Goal: Task Accomplishment & Management: Use online tool/utility

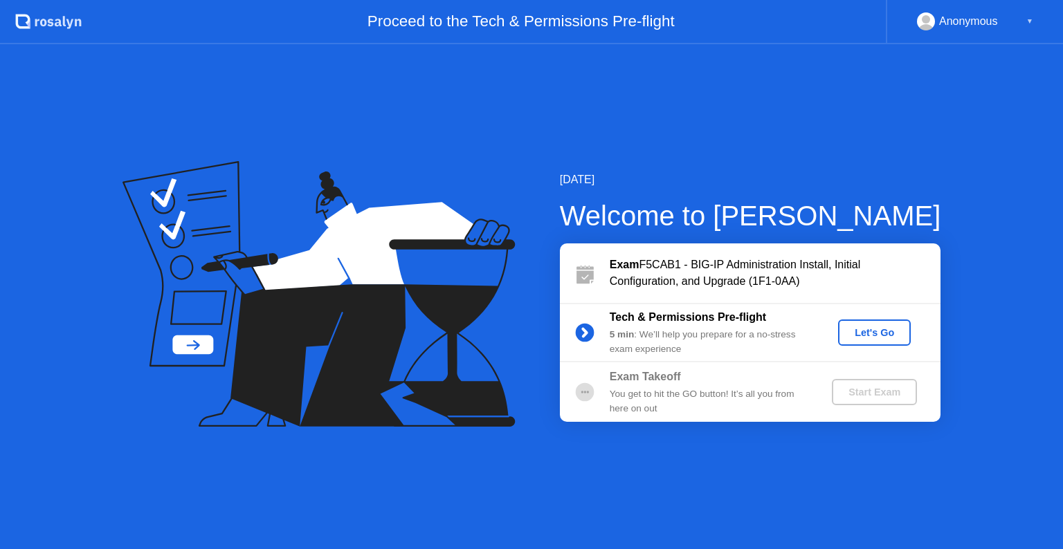
click at [869, 332] on div "Let's Go" at bounding box center [874, 332] width 62 height 11
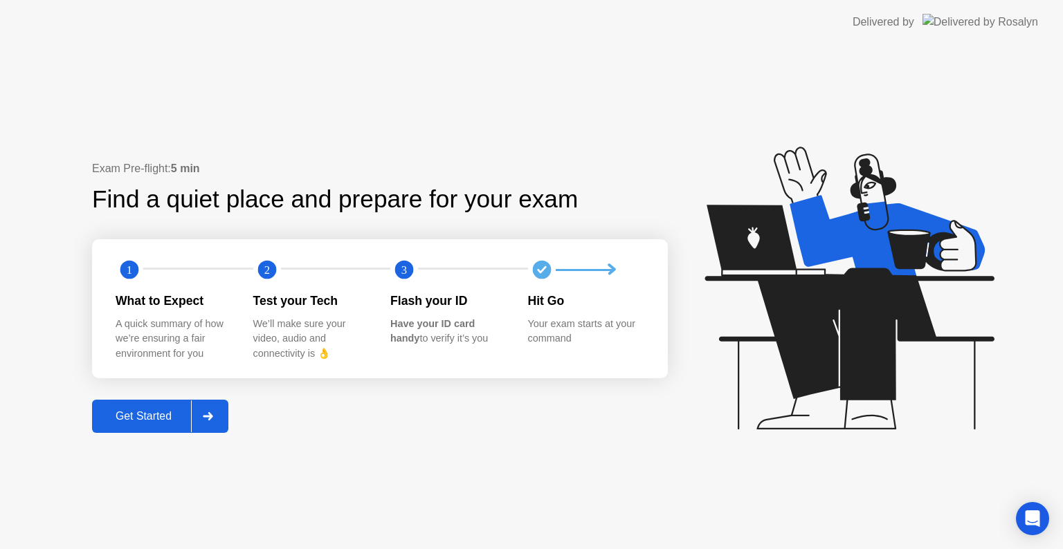
click at [133, 418] on div "Get Started" at bounding box center [143, 416] width 95 height 12
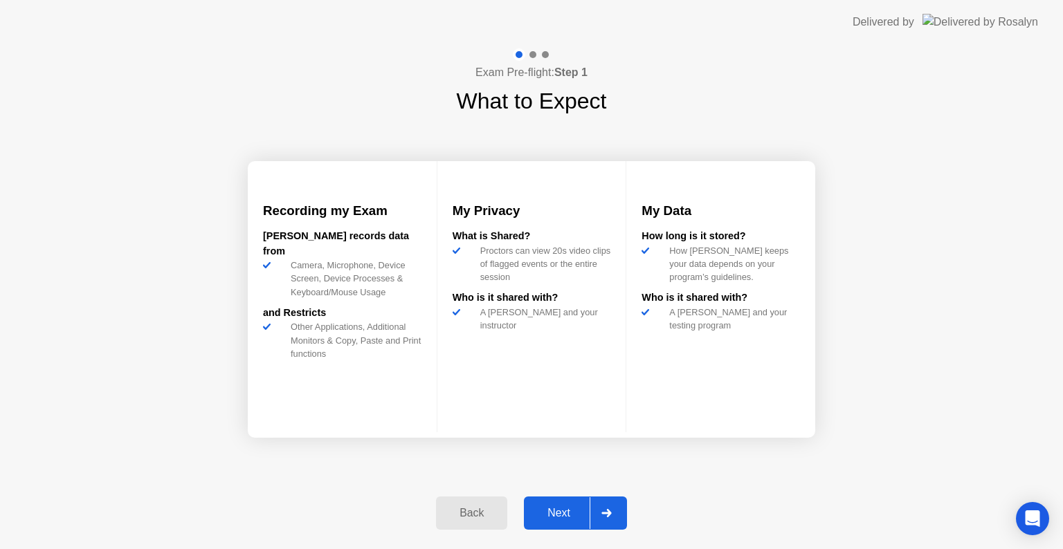
click at [556, 511] on div "Next" at bounding box center [559, 513] width 62 height 12
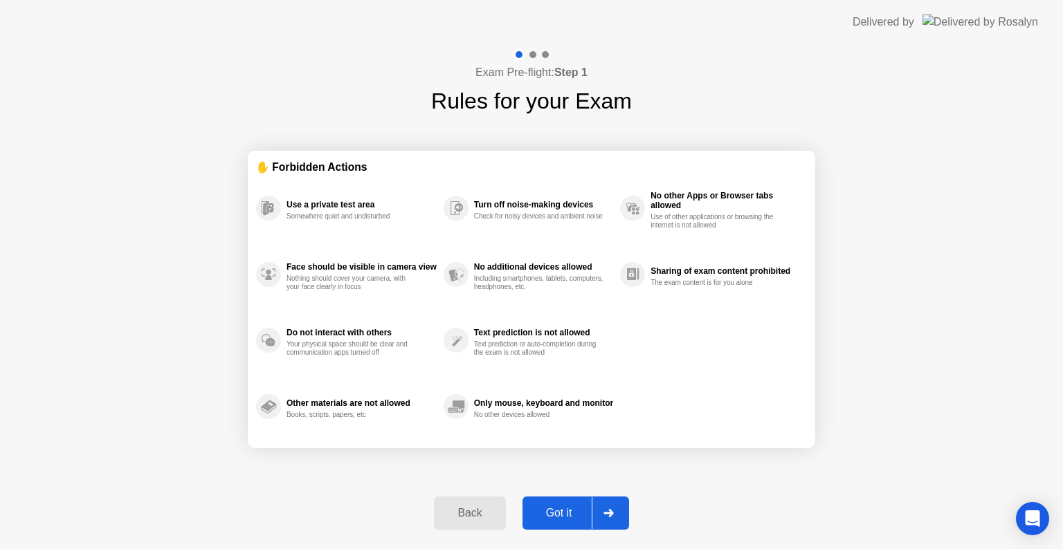
click at [575, 511] on div "Got it" at bounding box center [558, 513] width 65 height 12
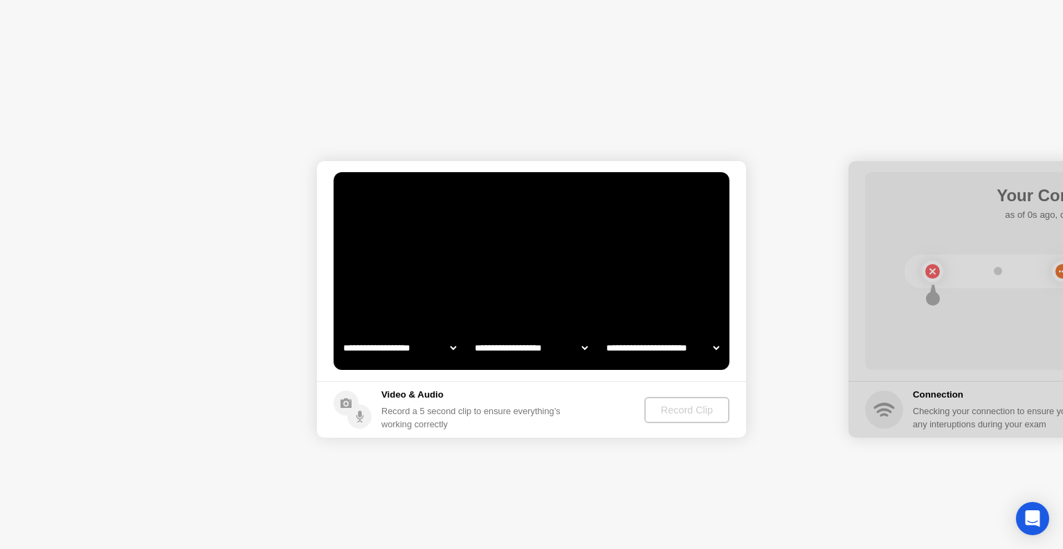
select select "**********"
select select "*******"
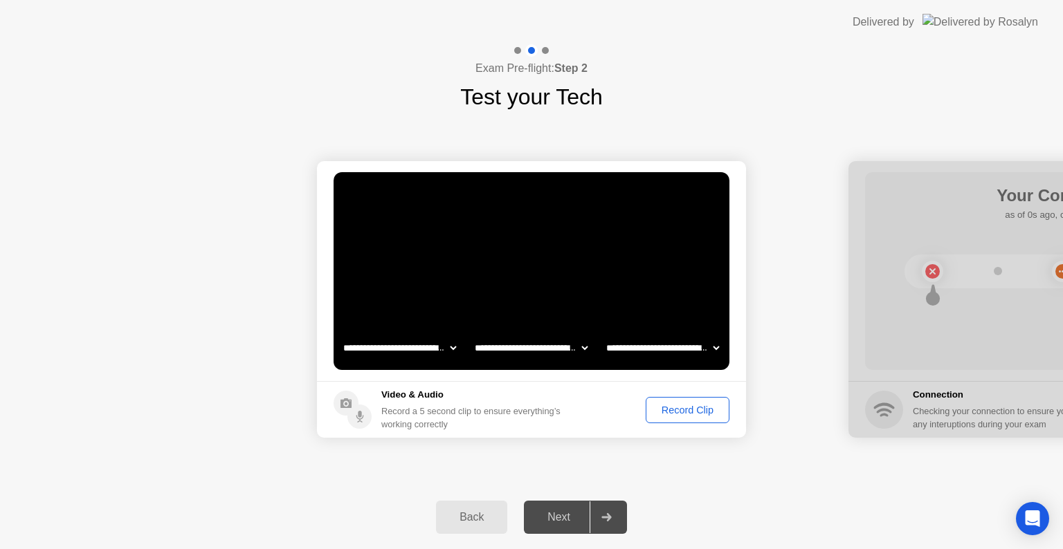
click at [671, 405] on div "Record Clip" at bounding box center [687, 410] width 74 height 11
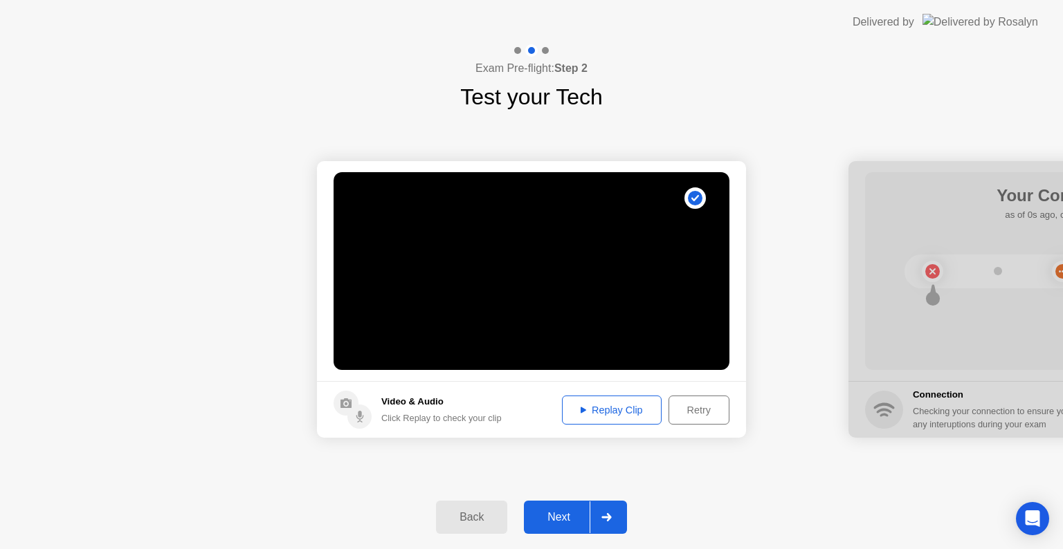
click at [613, 412] on div "Replay Clip" at bounding box center [612, 410] width 90 height 11
click at [558, 520] on div "Next" at bounding box center [559, 517] width 62 height 12
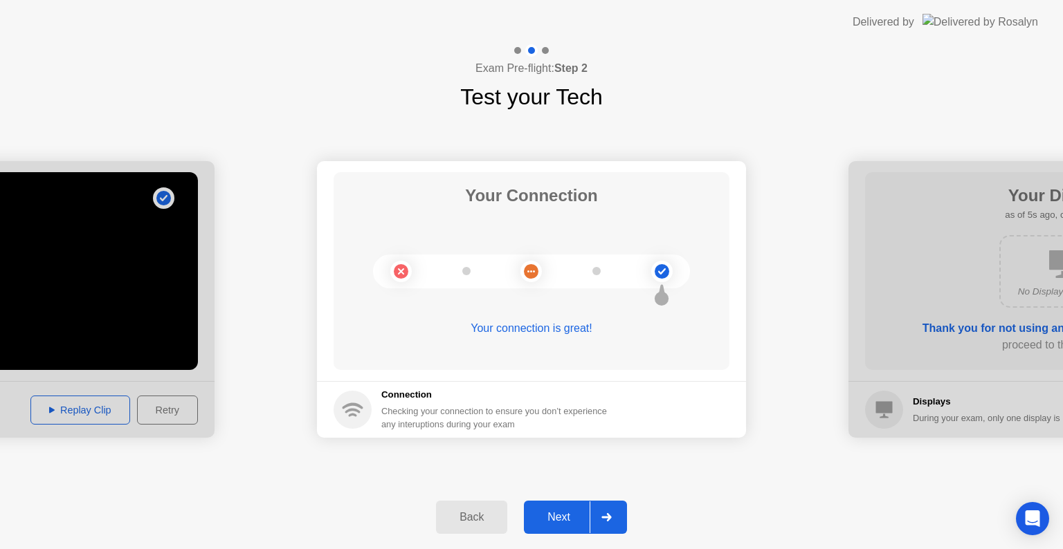
click at [566, 520] on div "Next" at bounding box center [559, 517] width 62 height 12
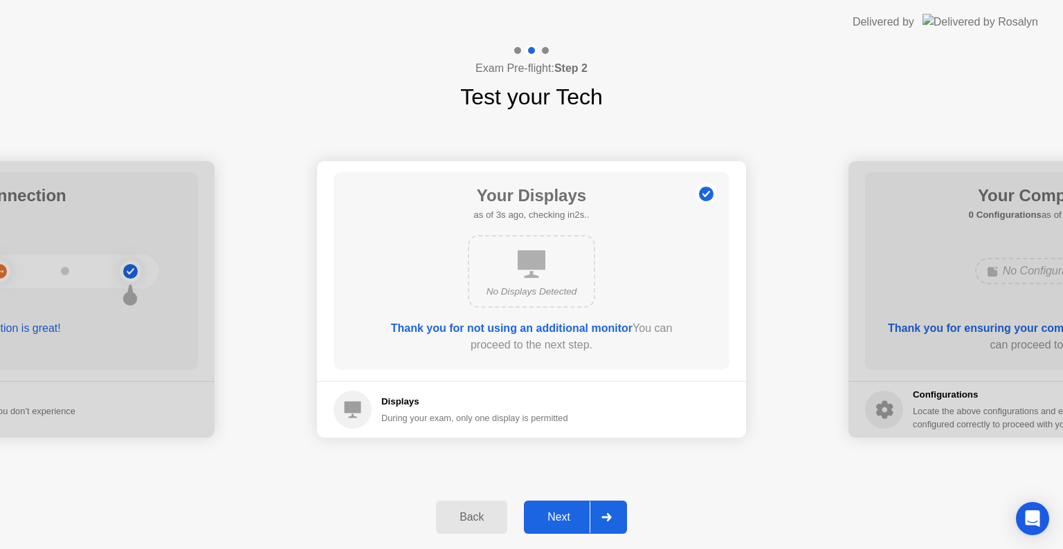
click at [566, 520] on div "Next" at bounding box center [559, 517] width 62 height 12
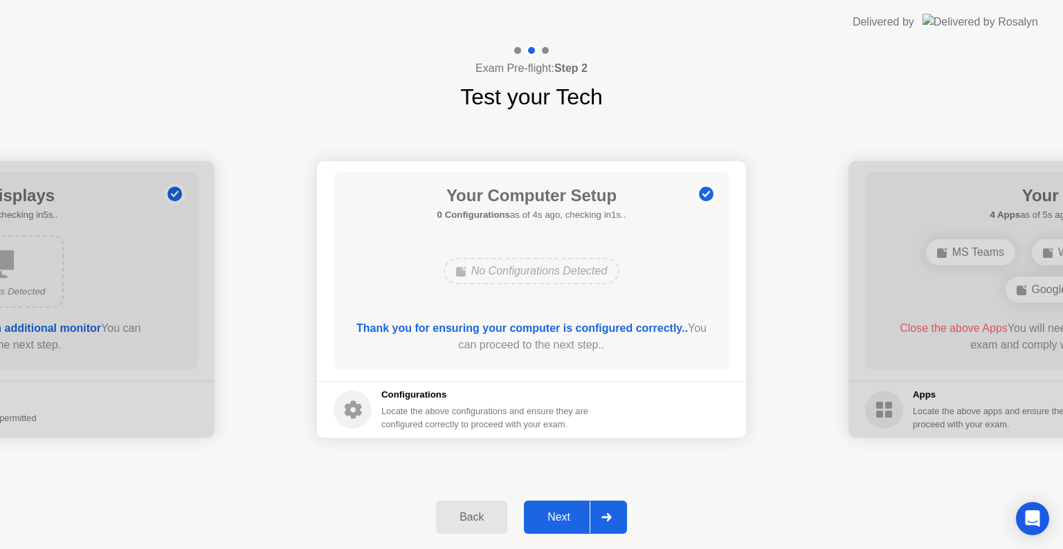
click at [566, 520] on div "Next" at bounding box center [559, 517] width 62 height 12
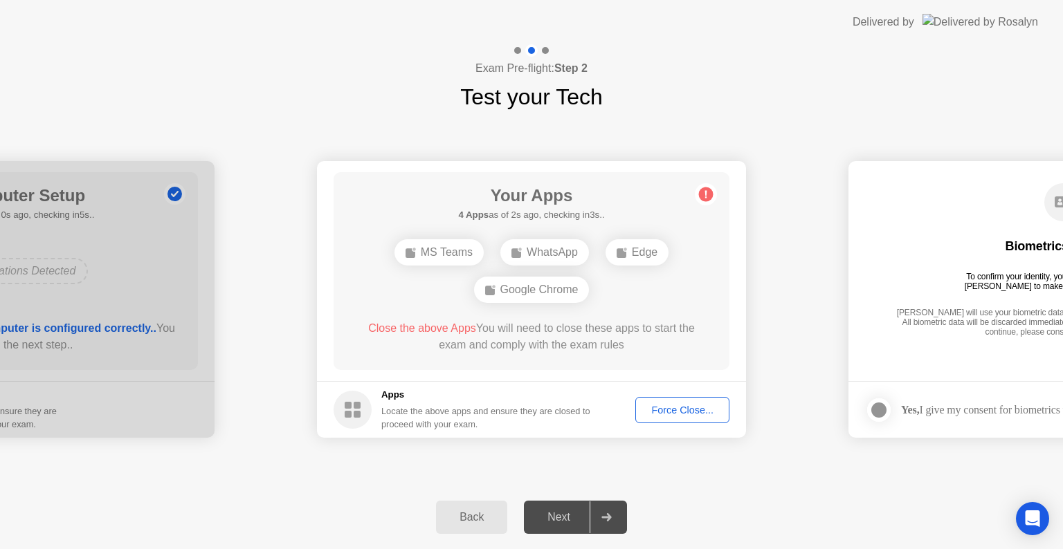
click at [685, 412] on div "Force Close..." at bounding box center [682, 410] width 84 height 11
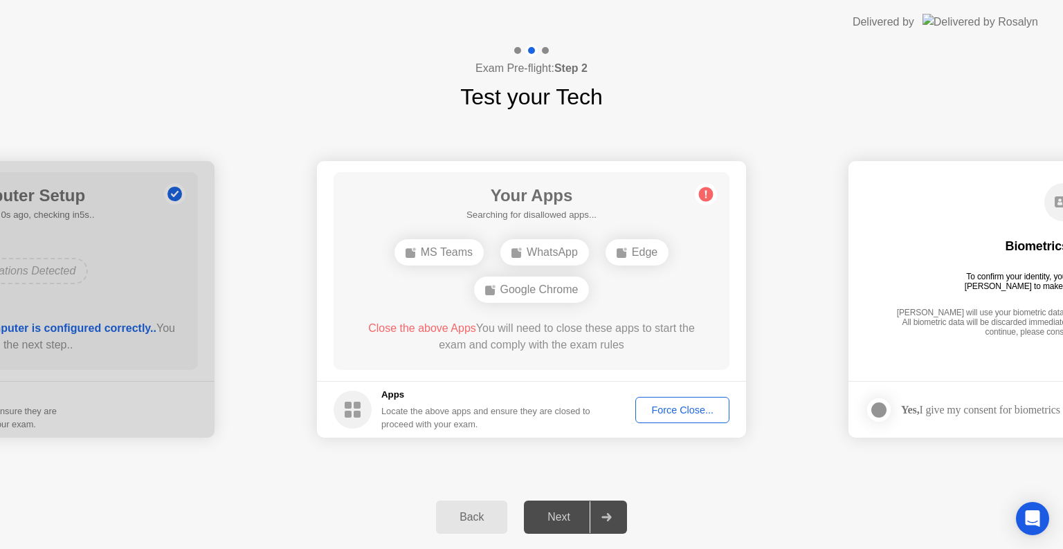
click at [670, 406] on div "Force Close..." at bounding box center [682, 410] width 84 height 11
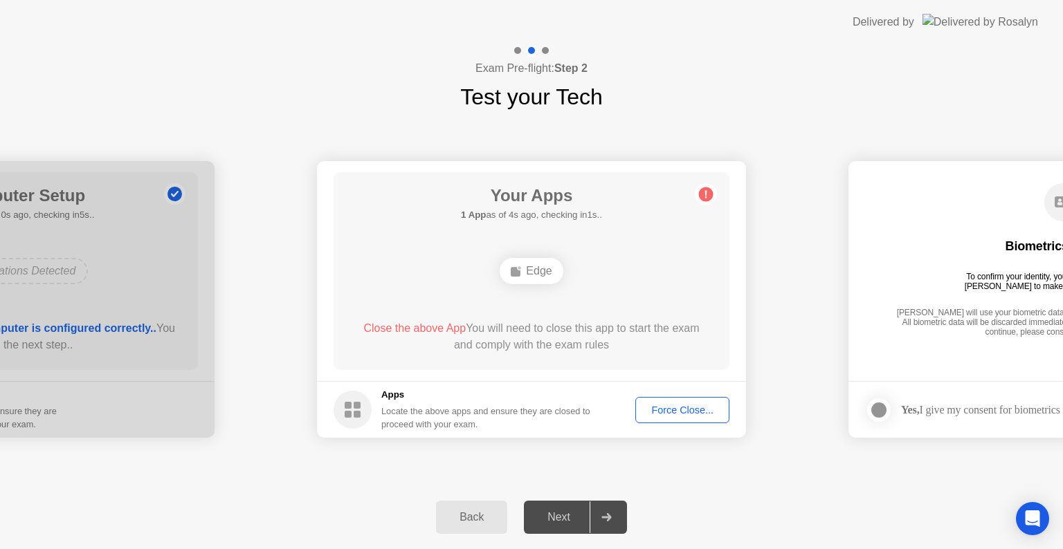
click at [671, 412] on div "Force Close..." at bounding box center [682, 410] width 84 height 11
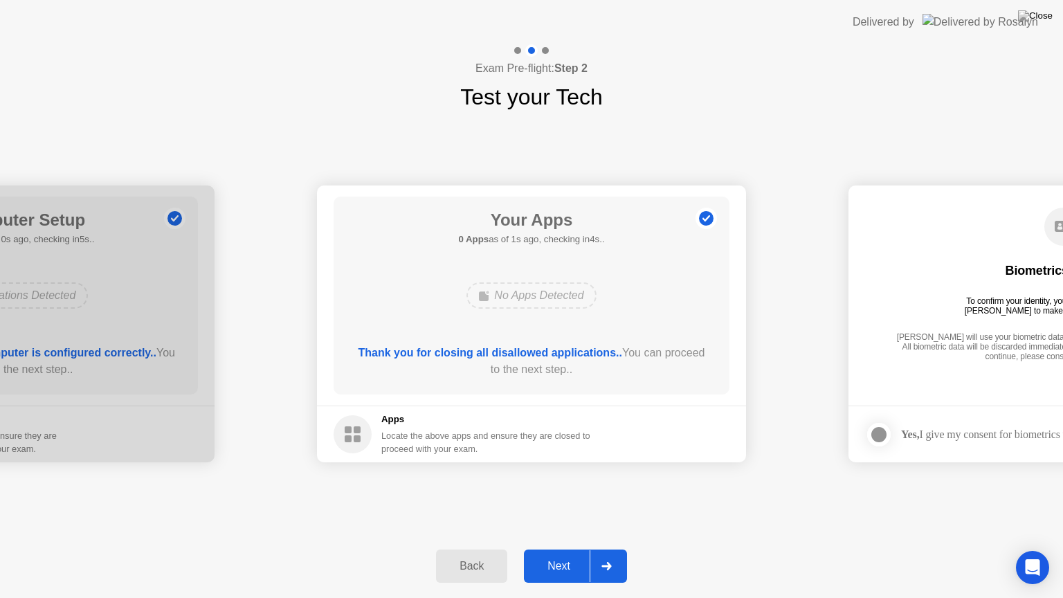
click at [565, 549] on div "Next" at bounding box center [559, 566] width 62 height 12
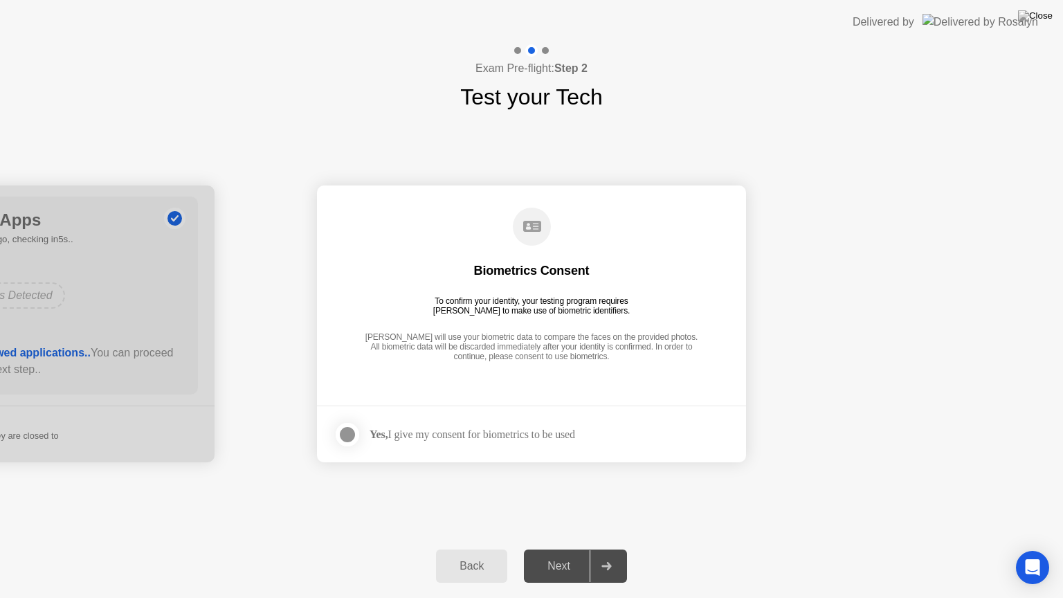
click at [349, 437] on div at bounding box center [347, 434] width 17 height 17
click at [565, 549] on div "Next" at bounding box center [559, 566] width 62 height 12
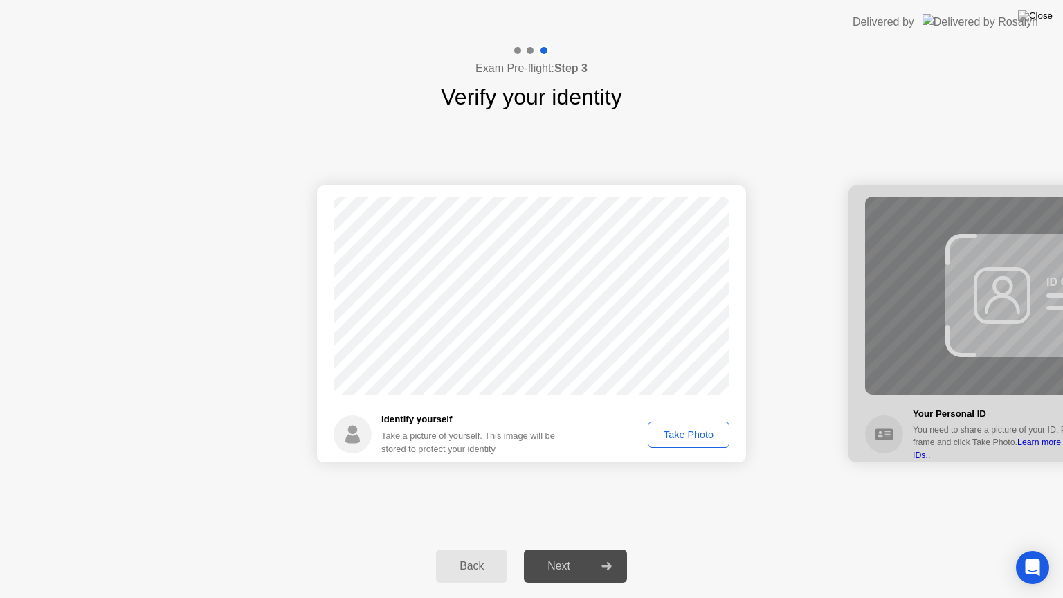
click at [676, 432] on div "Take Photo" at bounding box center [688, 434] width 72 height 11
click at [555, 549] on div "Next" at bounding box center [559, 566] width 62 height 12
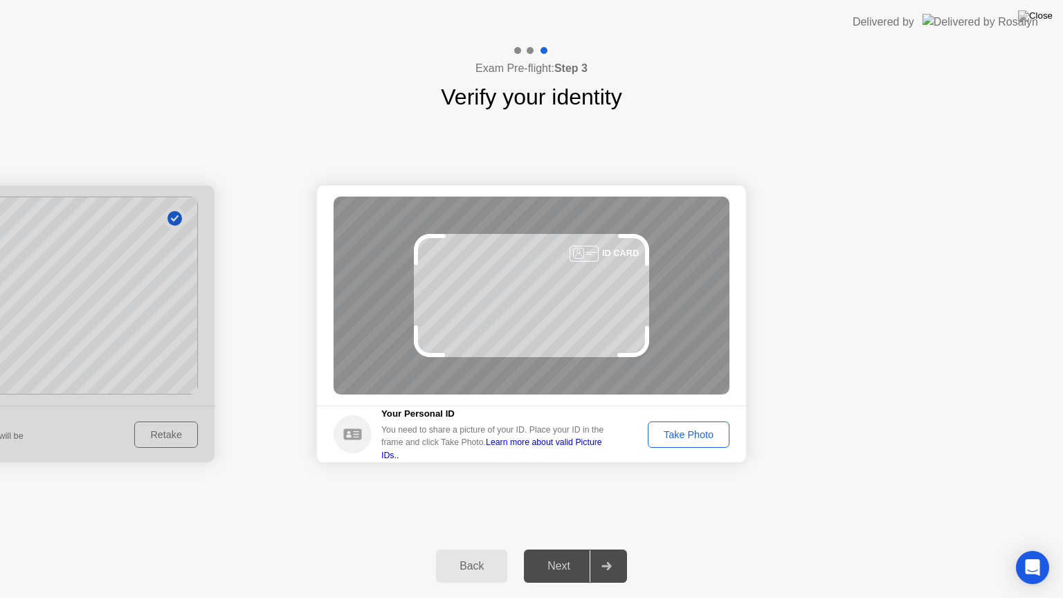
click at [684, 429] on div "Take Photo" at bounding box center [688, 434] width 72 height 11
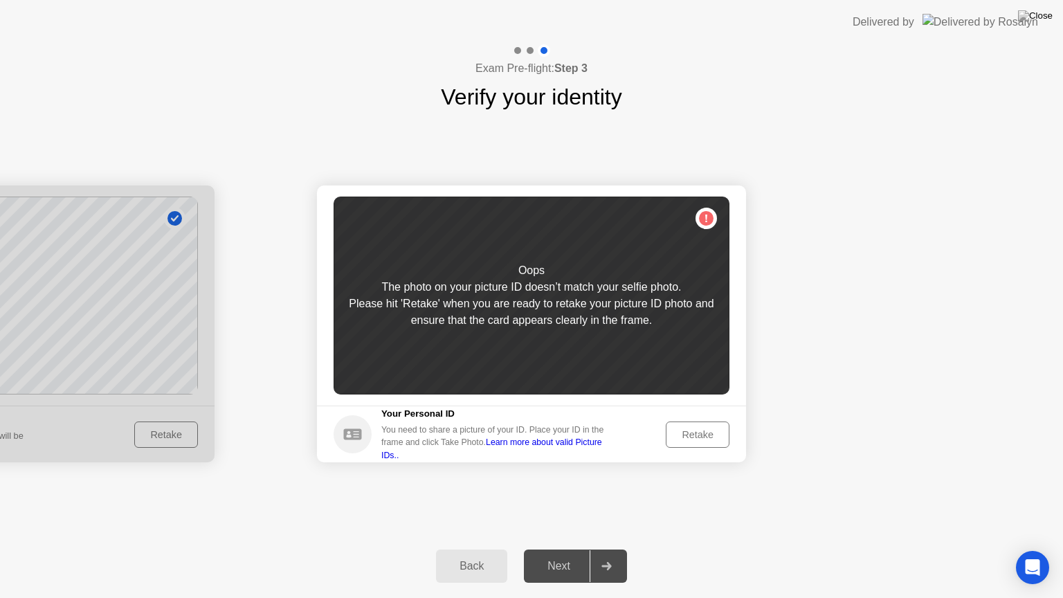
click at [686, 436] on div "Retake" at bounding box center [697, 434] width 54 height 11
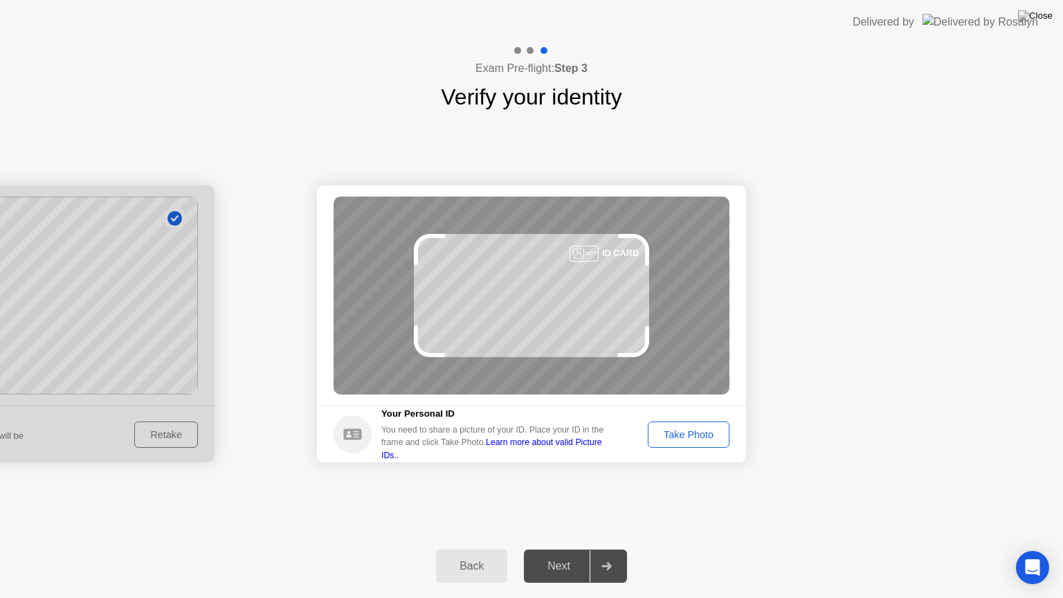
click at [681, 443] on button "Take Photo" at bounding box center [689, 434] width 82 height 26
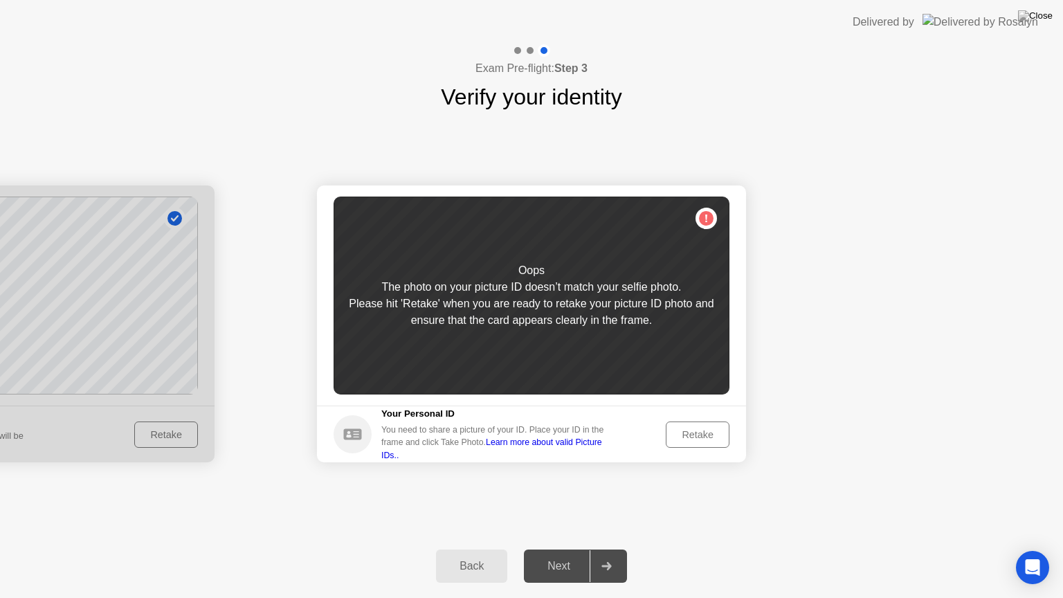
click at [681, 434] on div "Retake" at bounding box center [697, 434] width 54 height 11
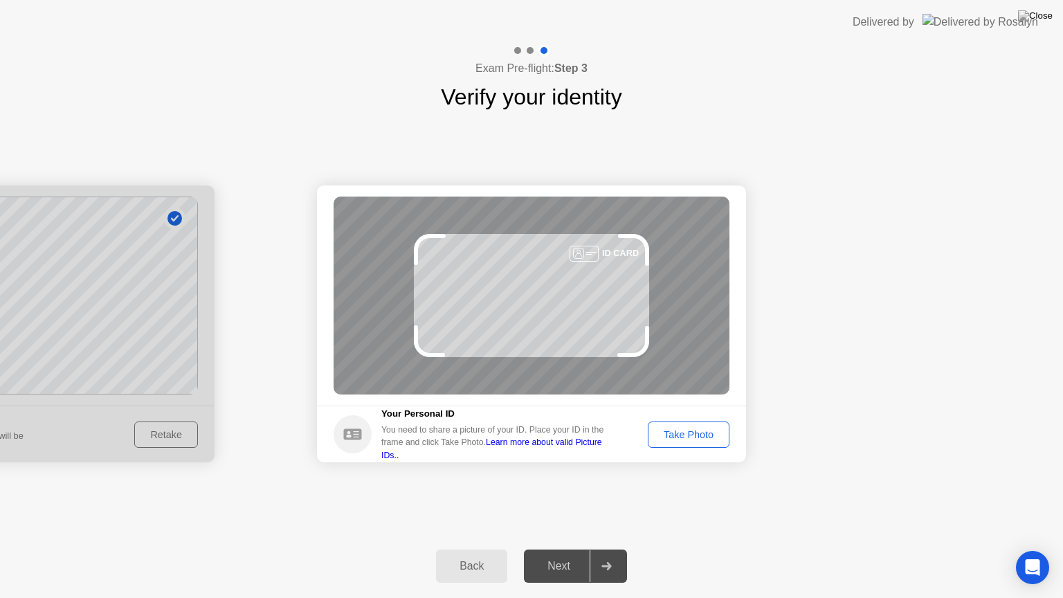
click at [565, 549] on div "Next" at bounding box center [559, 566] width 62 height 12
click at [478, 549] on div "Back" at bounding box center [471, 566] width 63 height 12
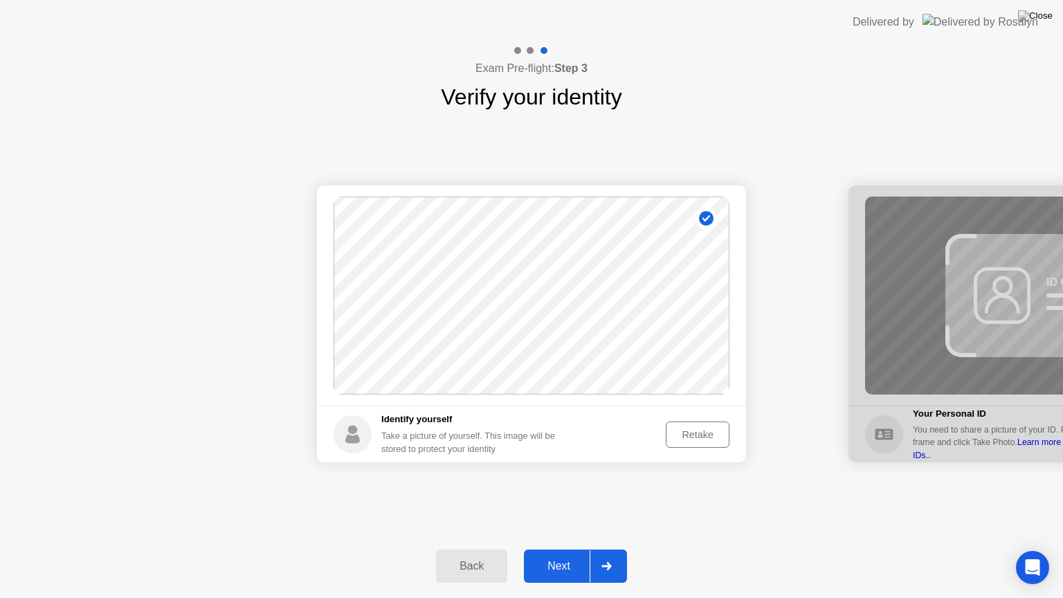
click at [686, 439] on div "Retake" at bounding box center [697, 434] width 54 height 11
click at [686, 439] on div "Take Photo" at bounding box center [688, 434] width 72 height 11
click at [569, 549] on div "Next" at bounding box center [559, 566] width 62 height 12
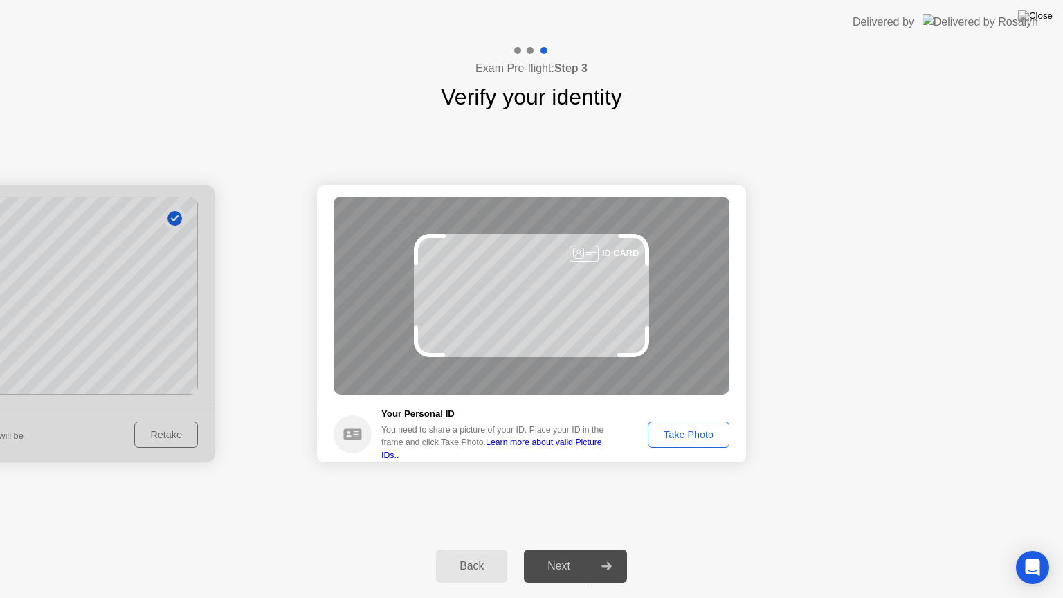
click at [679, 437] on div "Take Photo" at bounding box center [688, 434] width 72 height 11
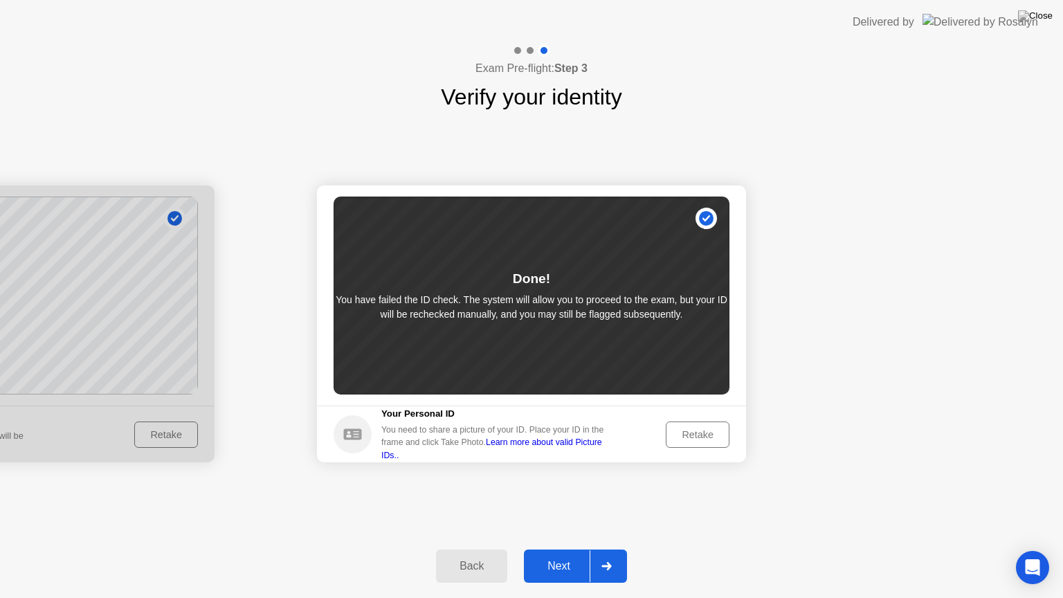
click at [562, 549] on div "Next" at bounding box center [559, 566] width 62 height 12
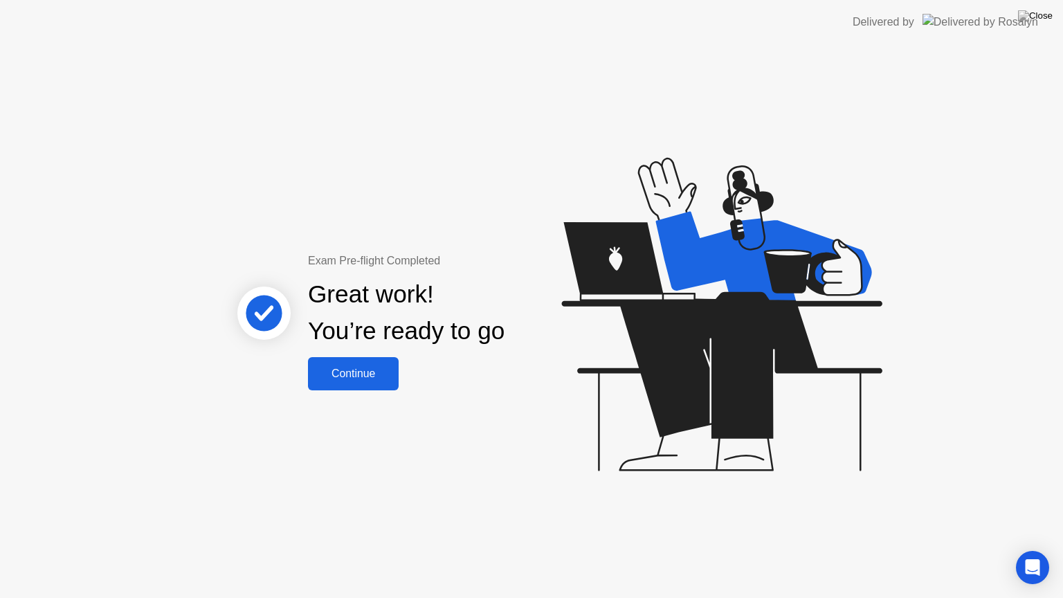
click at [342, 372] on div "Continue" at bounding box center [353, 373] width 82 height 12
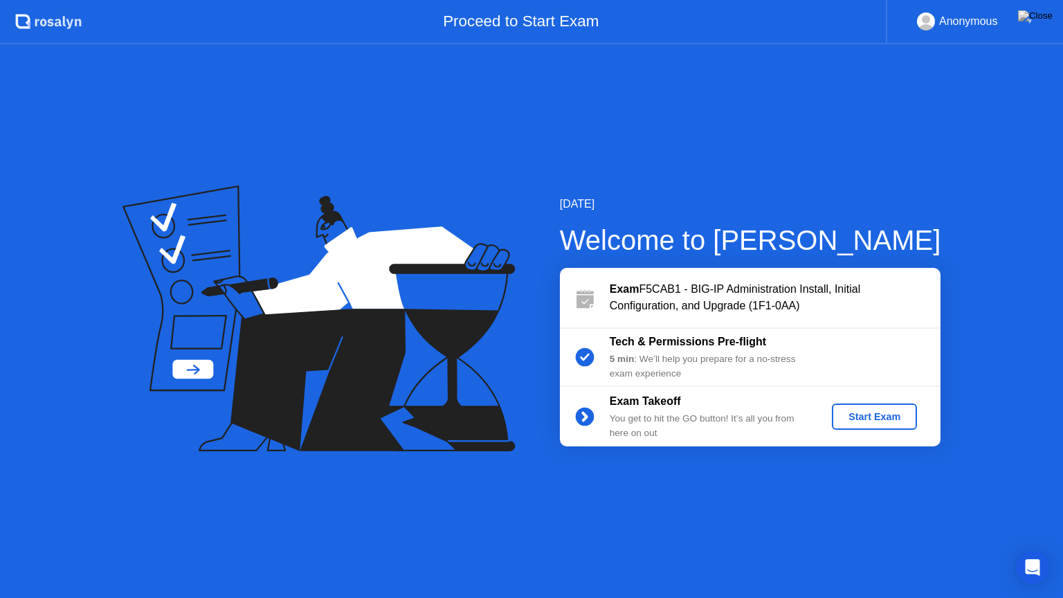
click at [877, 420] on div "Start Exam" at bounding box center [874, 416] width 74 height 11
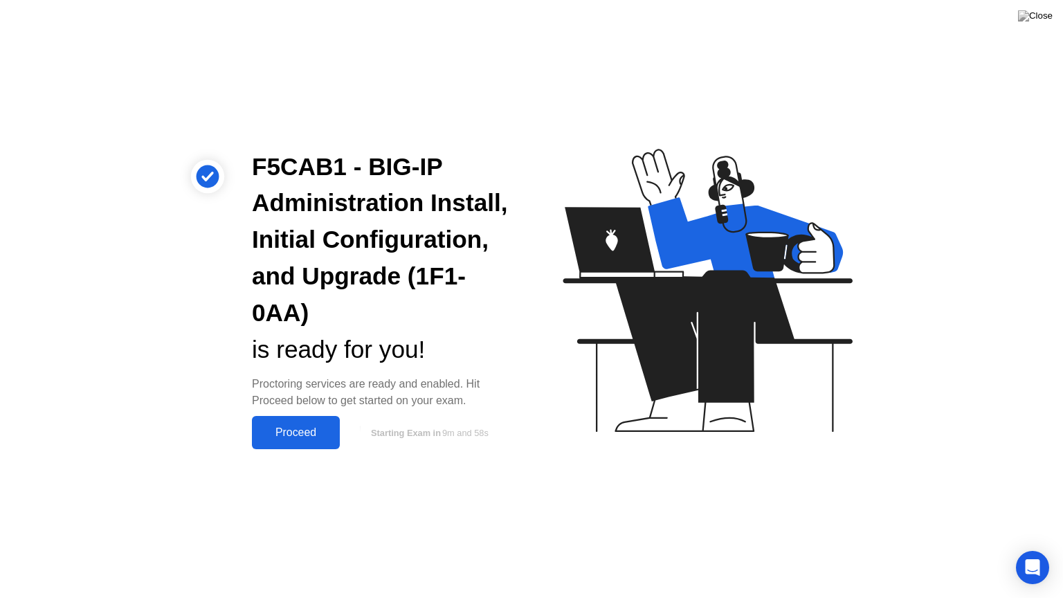
click at [288, 426] on div "Proceed" at bounding box center [296, 432] width 80 height 12
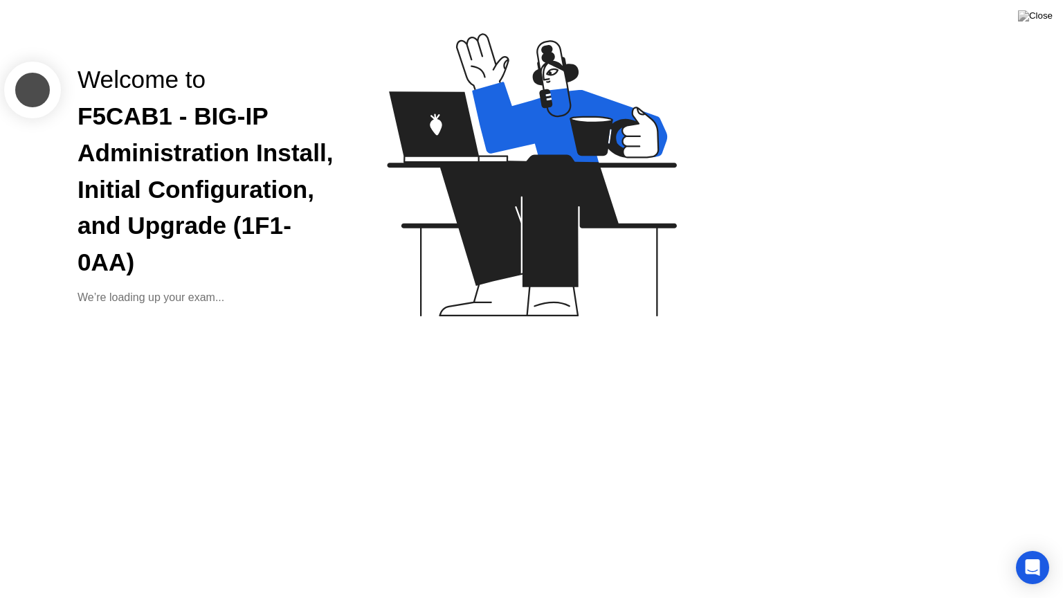
click button "Exam Rules"
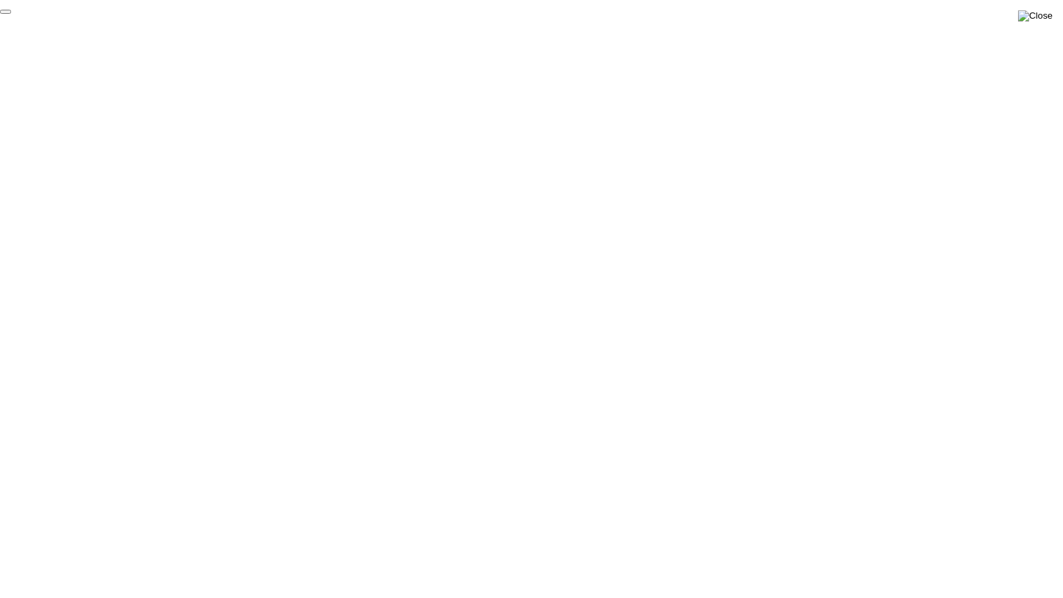
click at [1043, 13] on img at bounding box center [1035, 15] width 35 height 11
click at [933, 549] on div at bounding box center [531, 598] width 1063 height 0
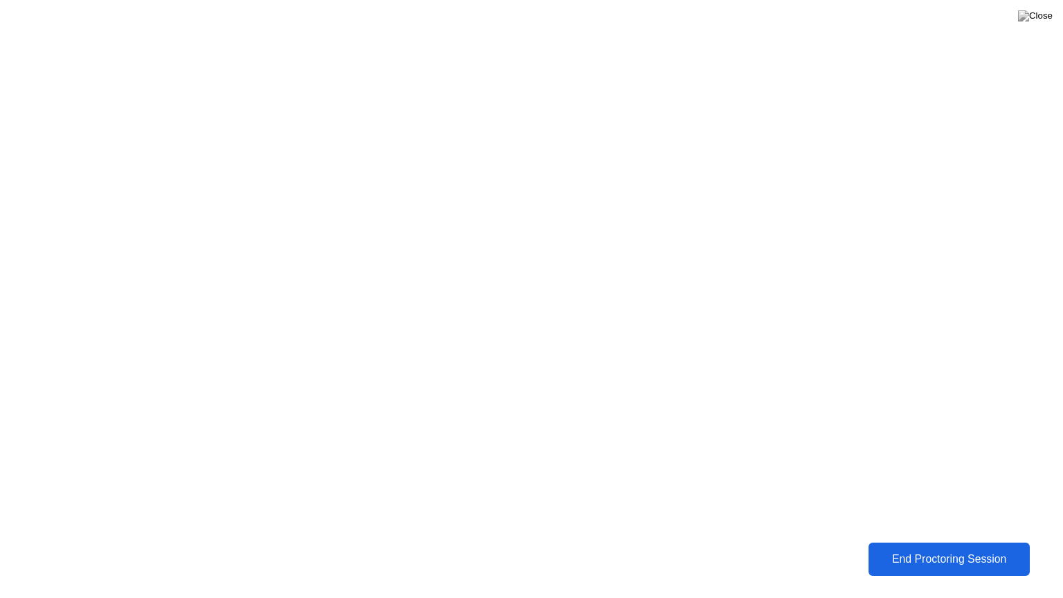
click at [913, 549] on div "End Proctoring Session" at bounding box center [949, 559] width 154 height 12
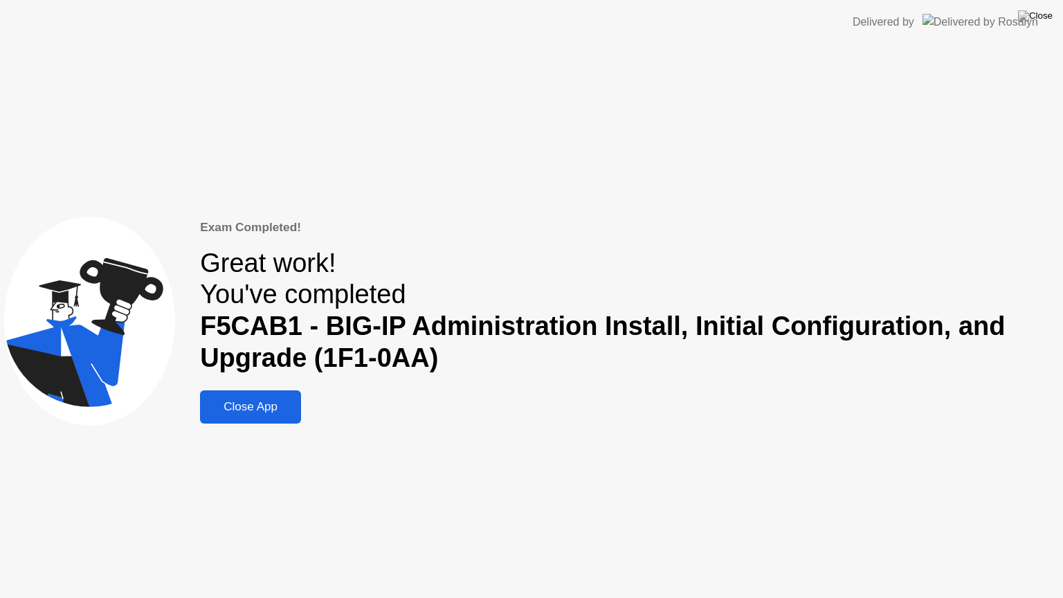
click at [262, 403] on div "Close App" at bounding box center [250, 407] width 93 height 14
